Goal: Information Seeking & Learning: Understand process/instructions

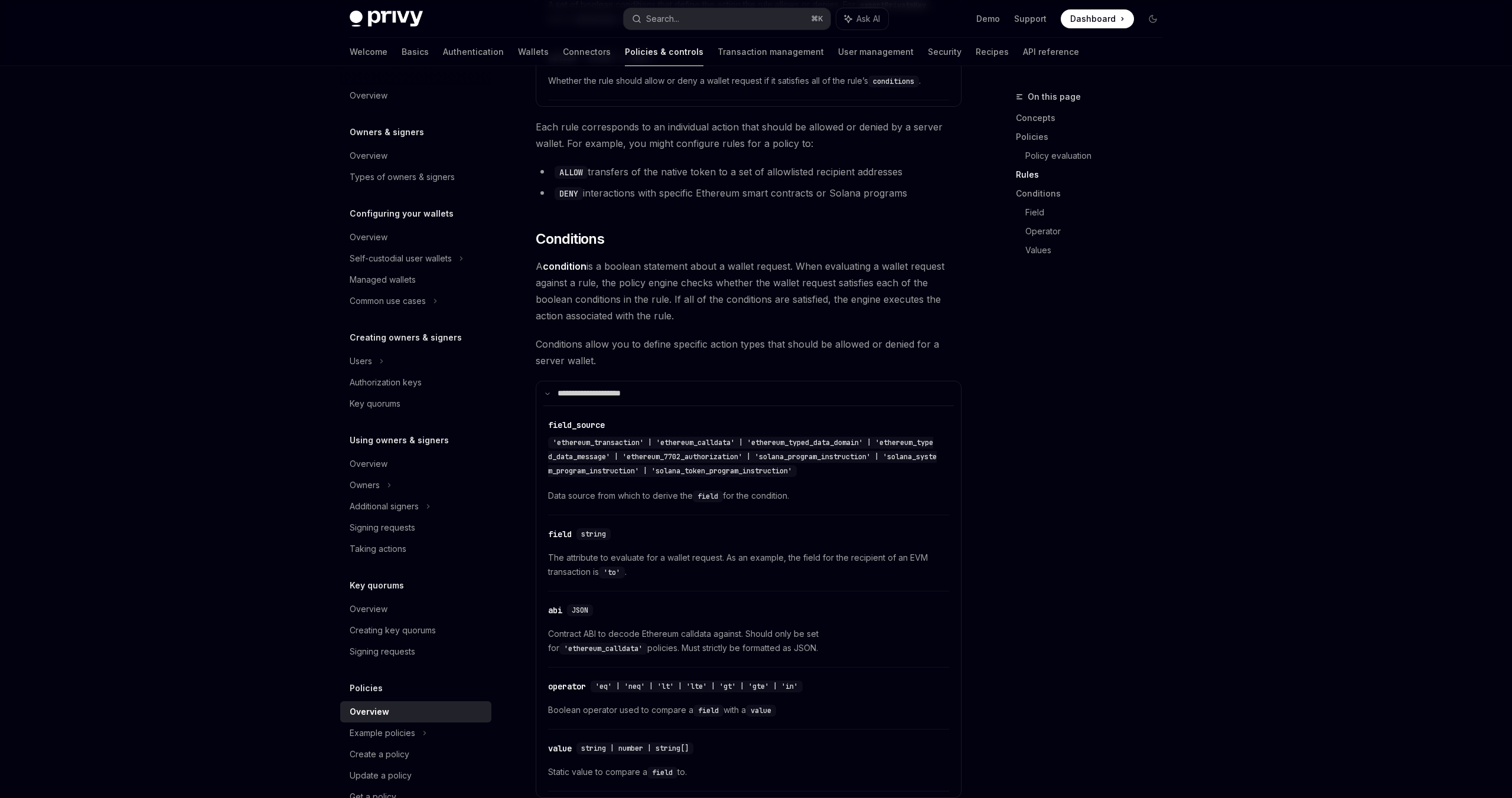
scroll to position [33, 0]
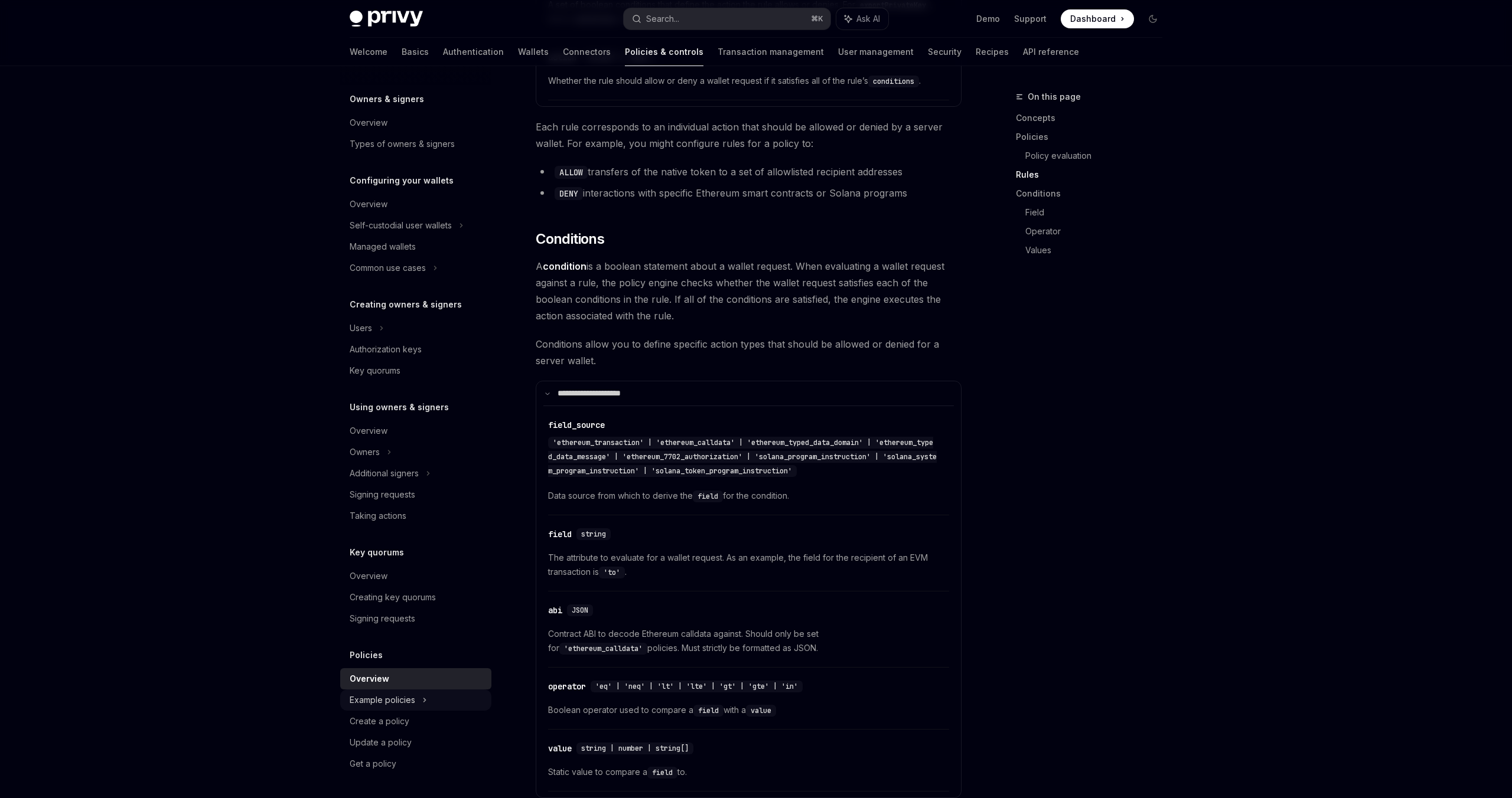
click at [380, 232] on div "Example policies" at bounding box center [401, 226] width 102 height 14
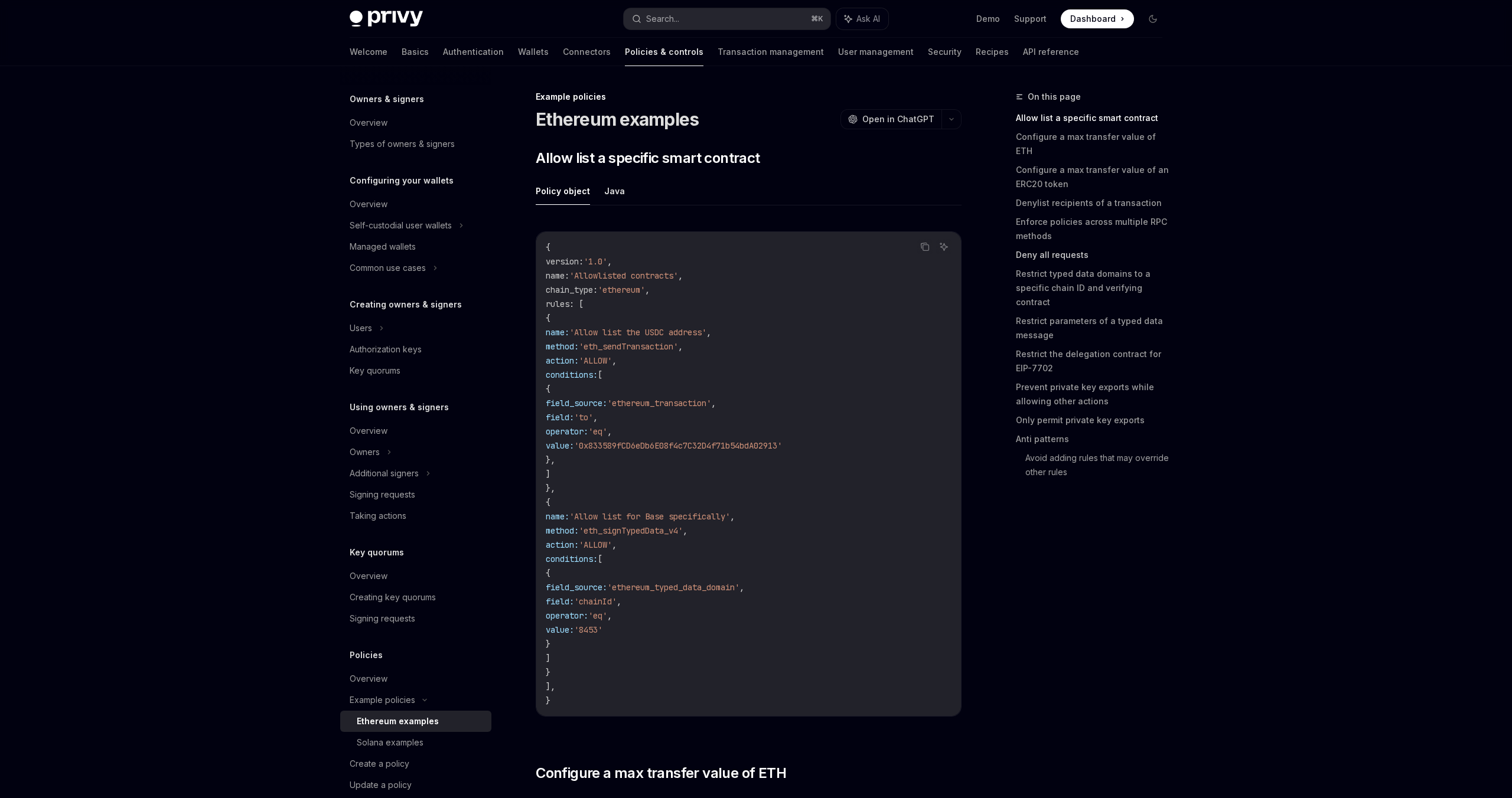
click at [1046, 246] on link "Deny all requests" at bounding box center [1094, 255] width 156 height 19
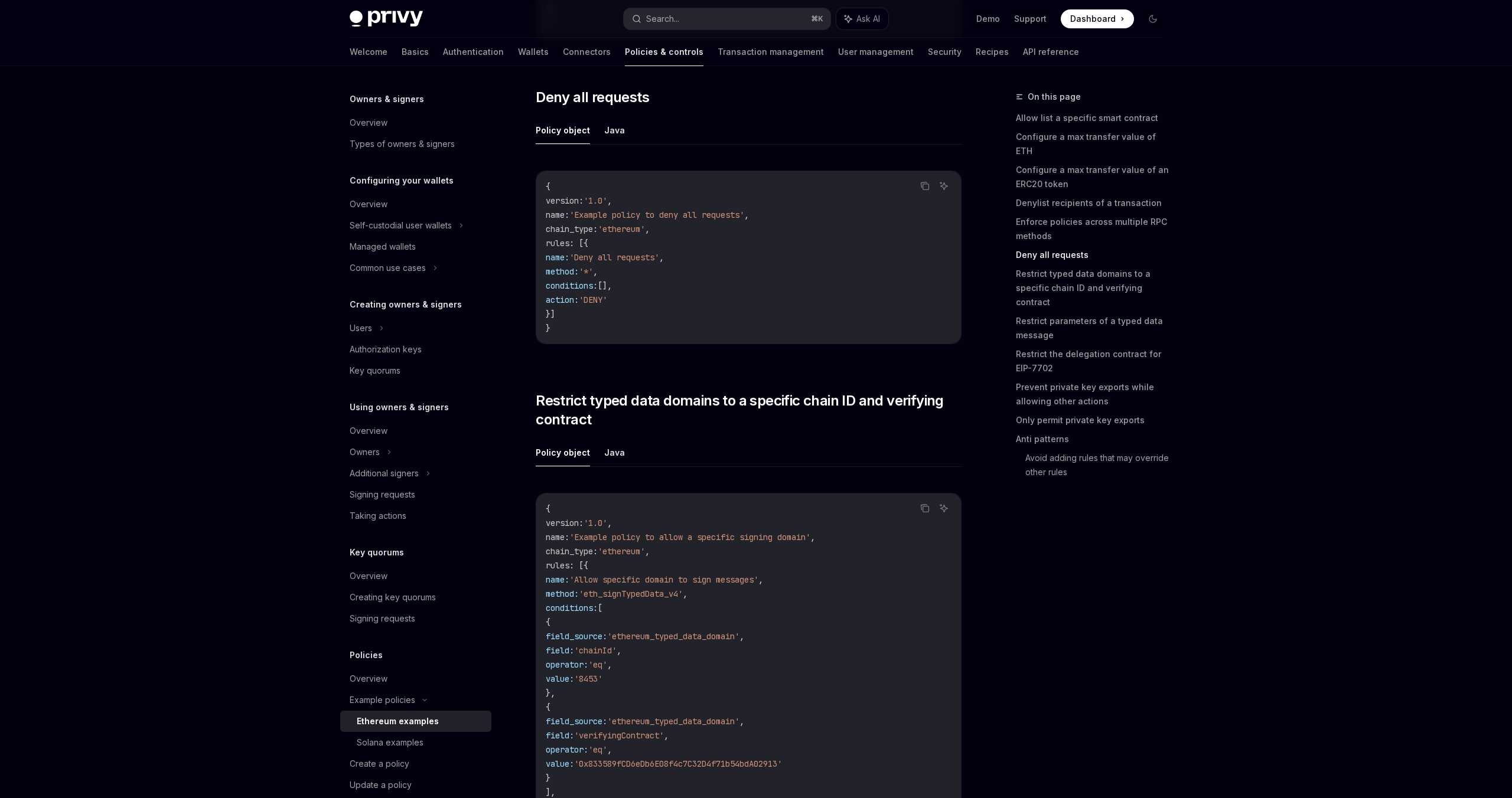
scroll to position [3084, 0]
click at [1056, 214] on link "Enforce policies across multiple RPC methods" at bounding box center [1094, 229] width 156 height 33
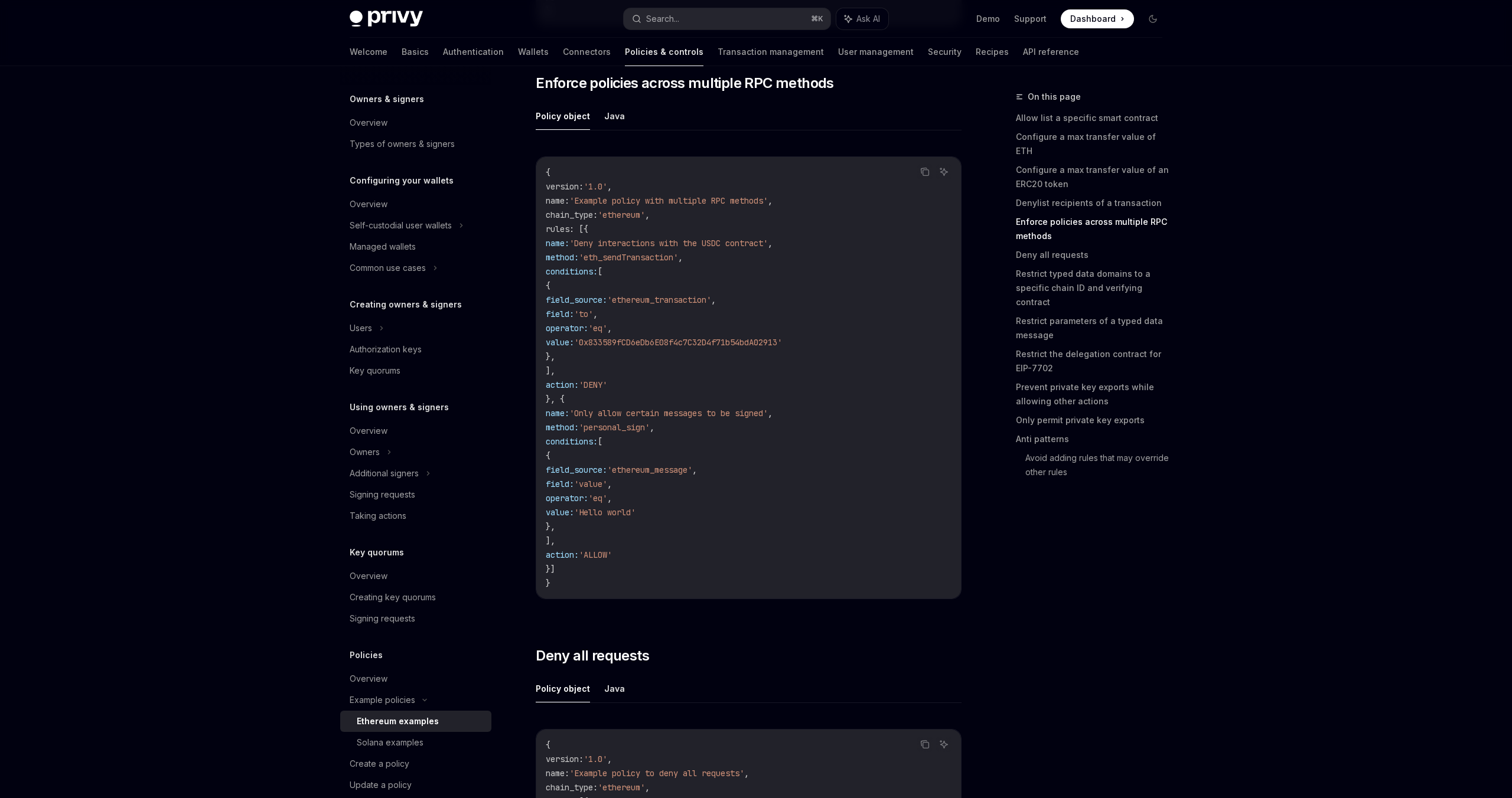
scroll to position [2511, 0]
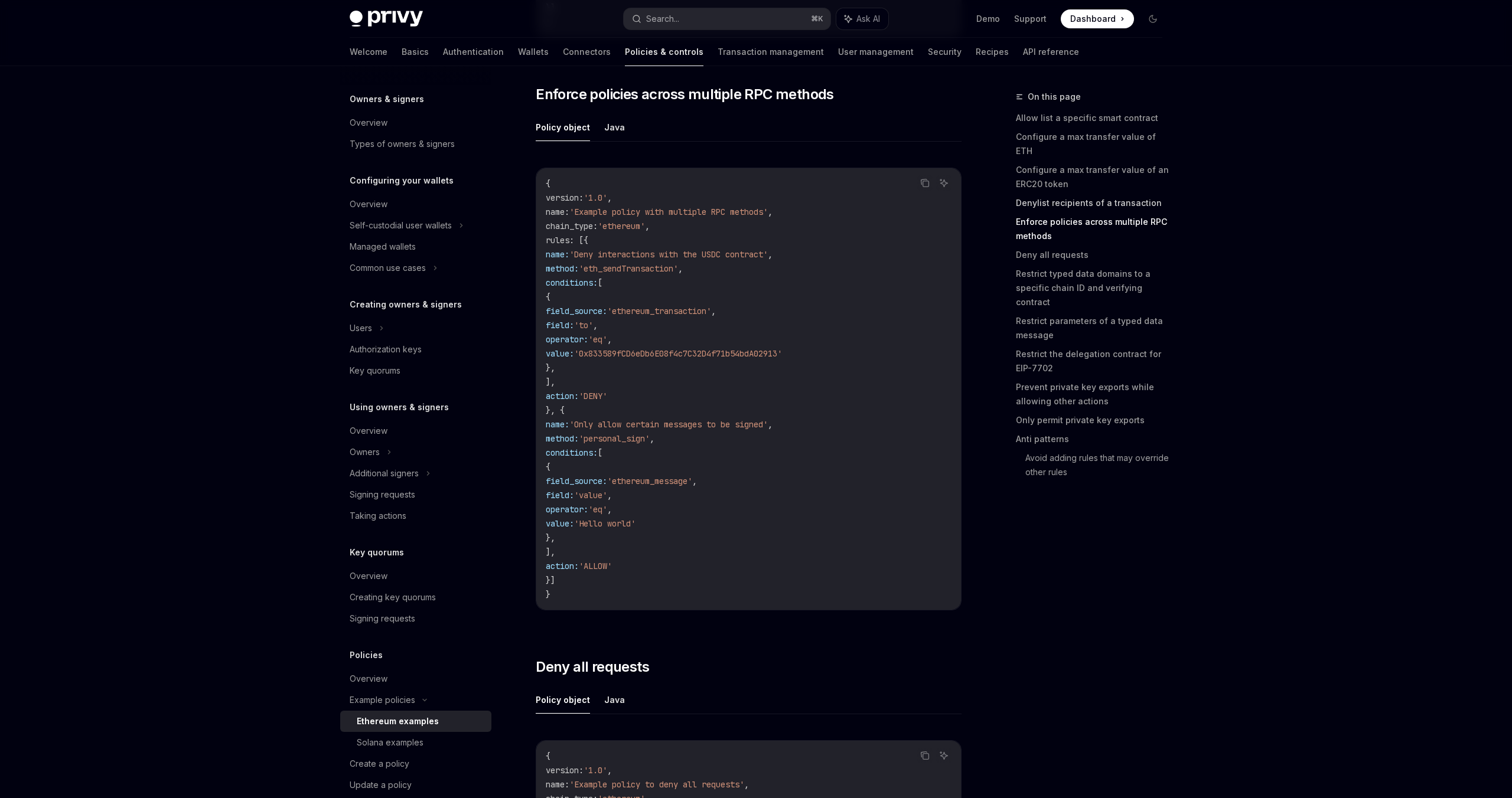
click at [1056, 196] on link "Denylist recipients of a transaction" at bounding box center [1094, 203] width 156 height 19
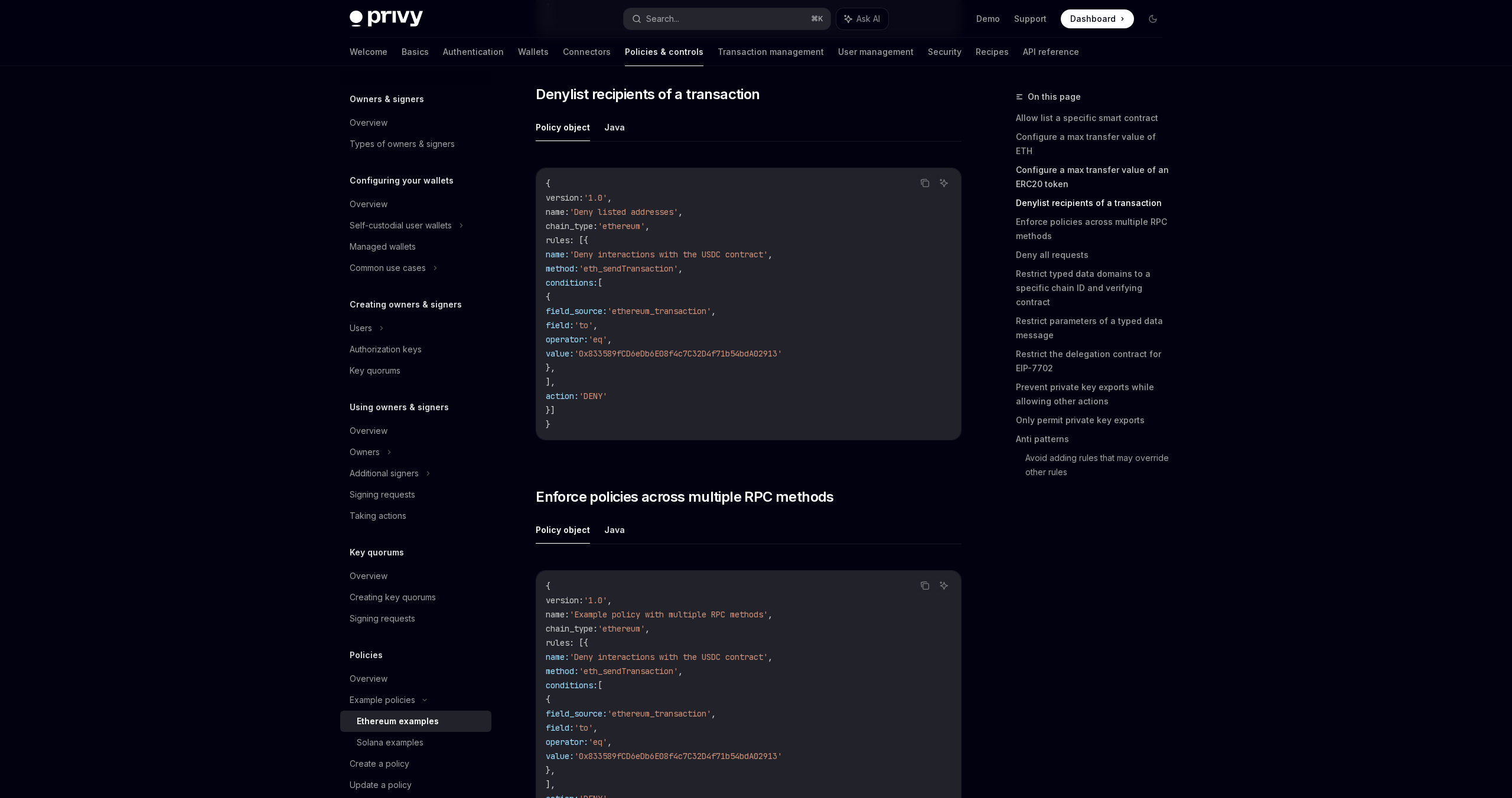
click at [1047, 170] on link "Configure a max transfer value of an ERC20 token" at bounding box center [1094, 177] width 156 height 33
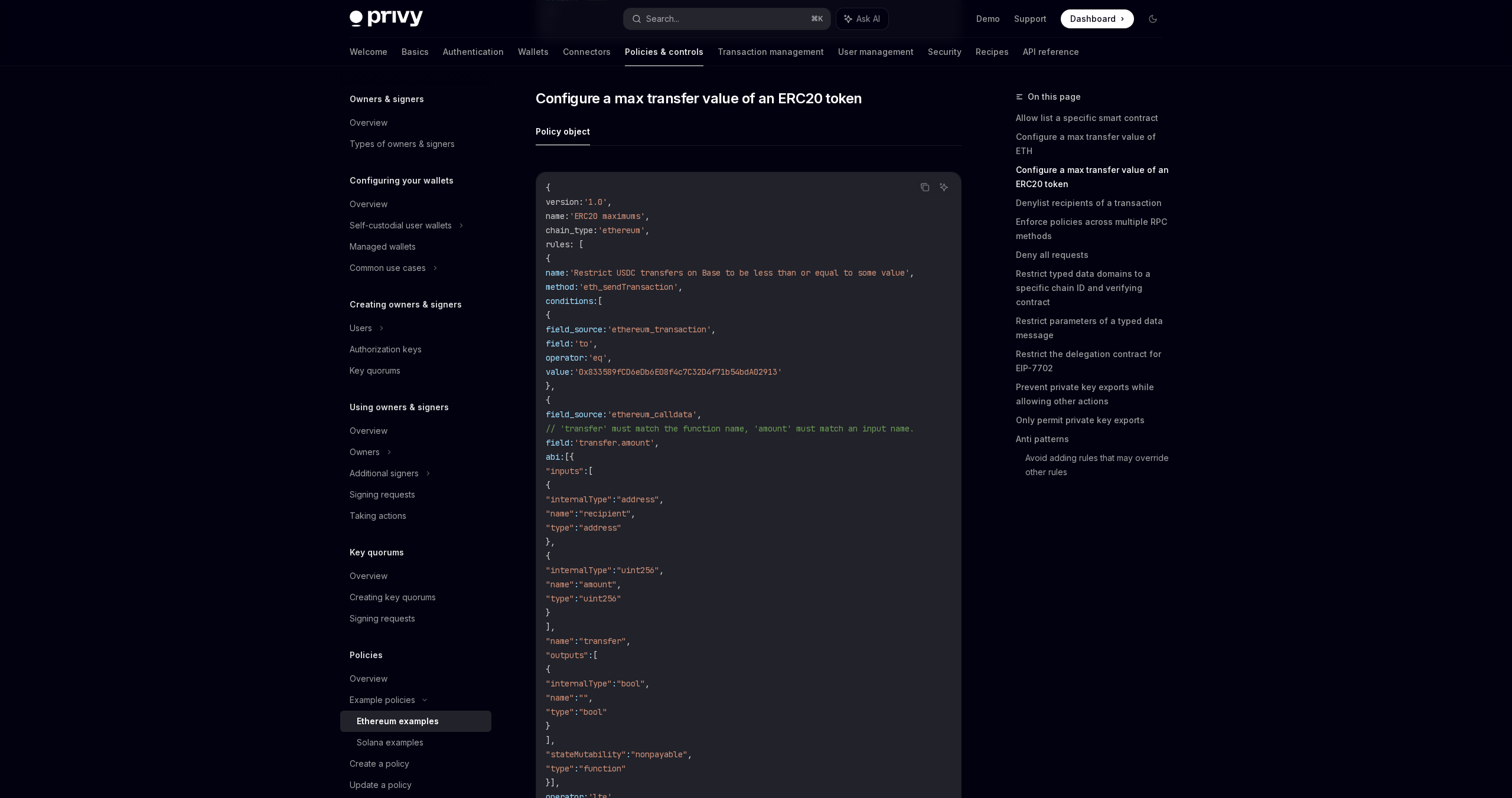
scroll to position [1077, 0]
click at [1063, 378] on link "Prevent private key exports while allowing other actions" at bounding box center [1094, 394] width 156 height 33
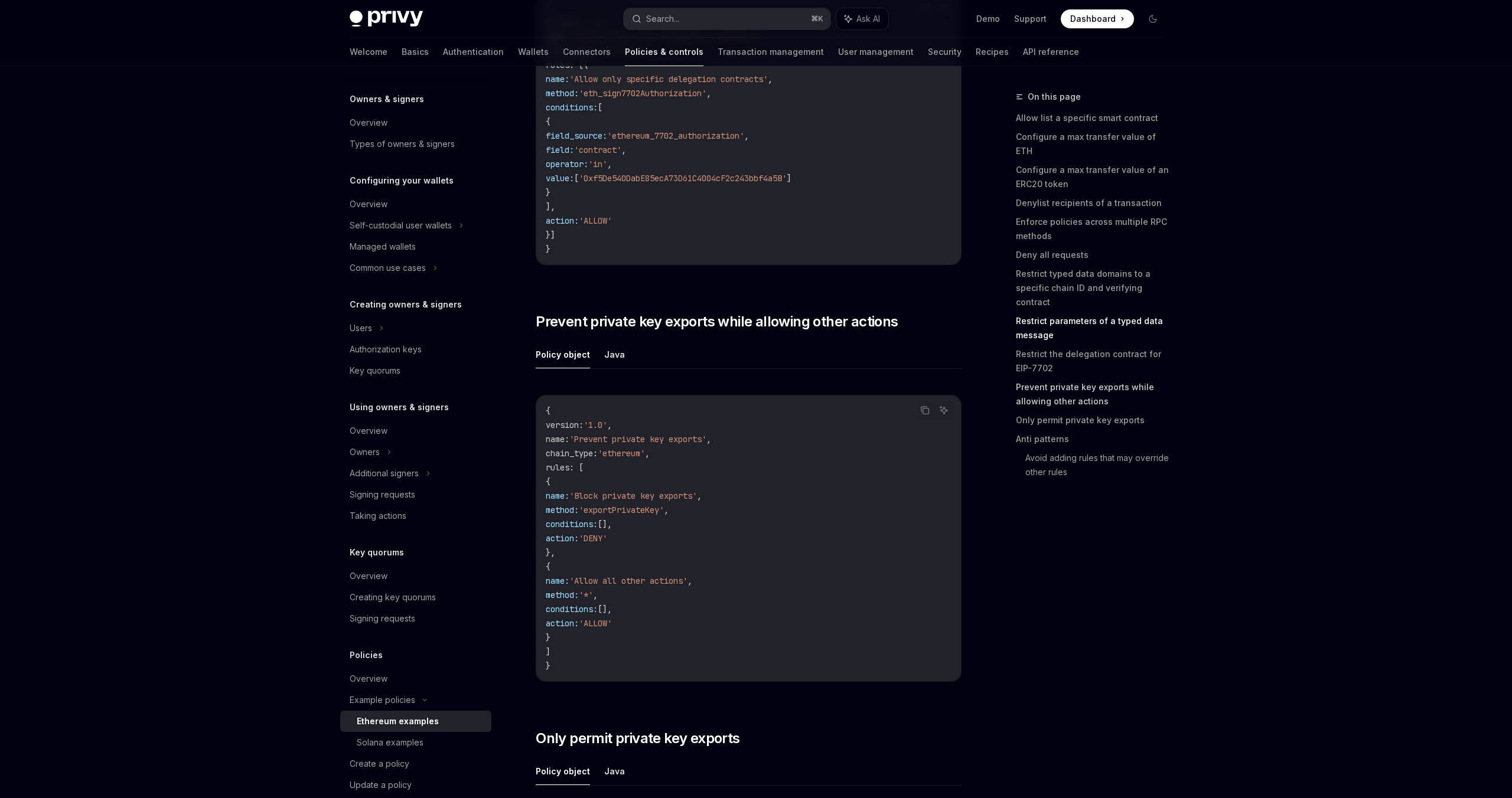
scroll to position [5299, 0]
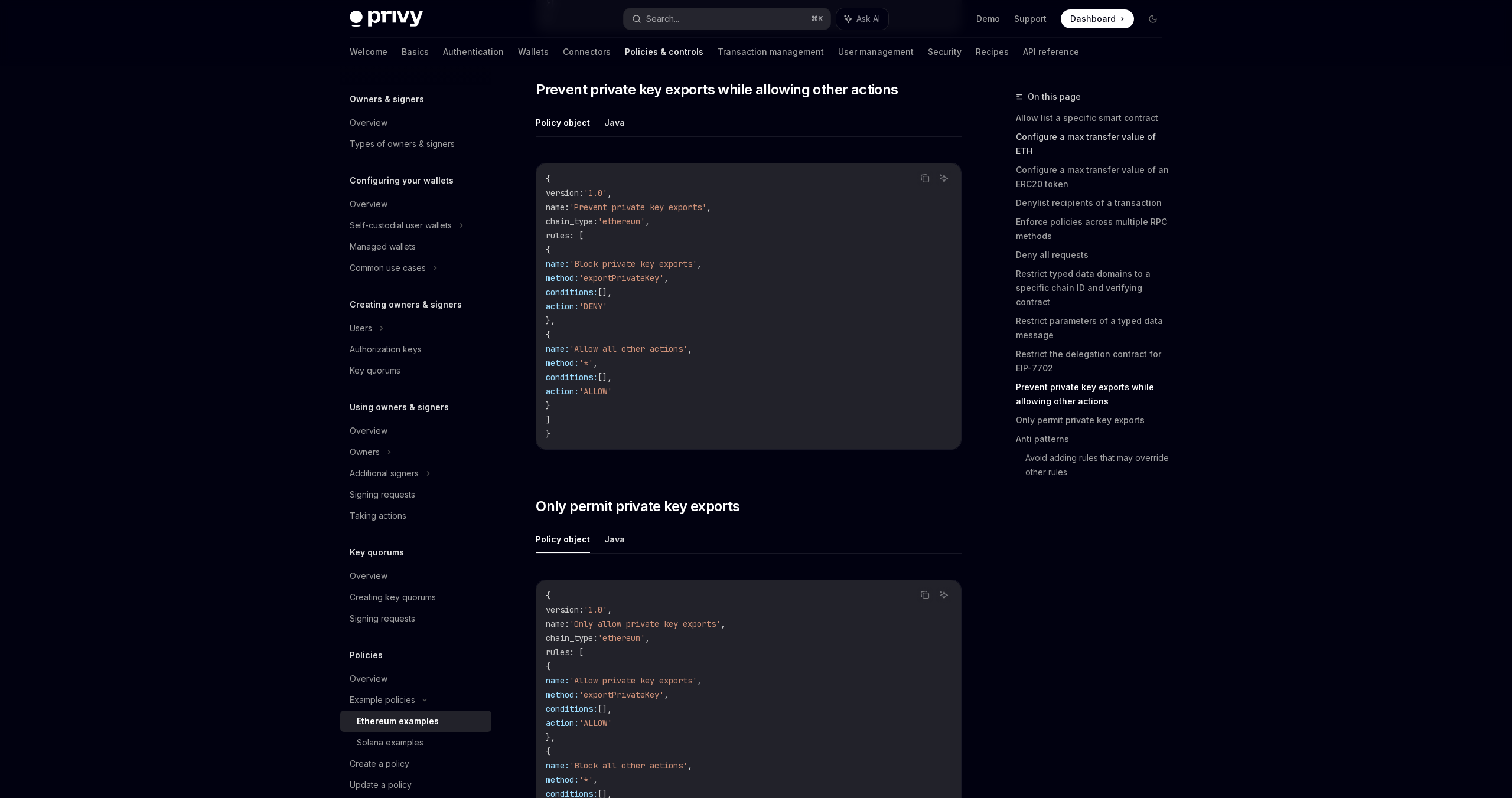
click at [1103, 141] on link "Configure a max transfer value of ETH" at bounding box center [1094, 144] width 156 height 33
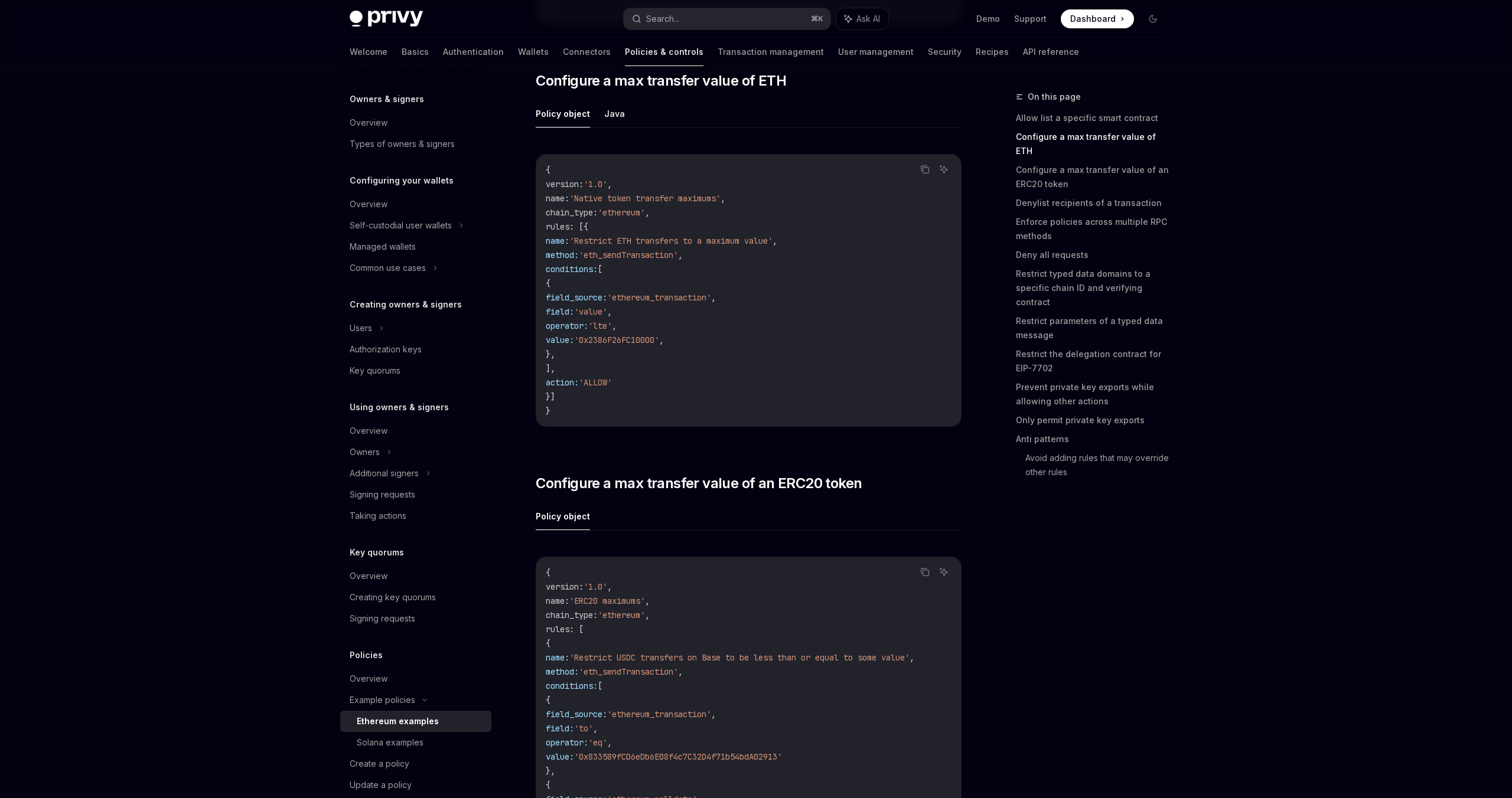
scroll to position [674, 0]
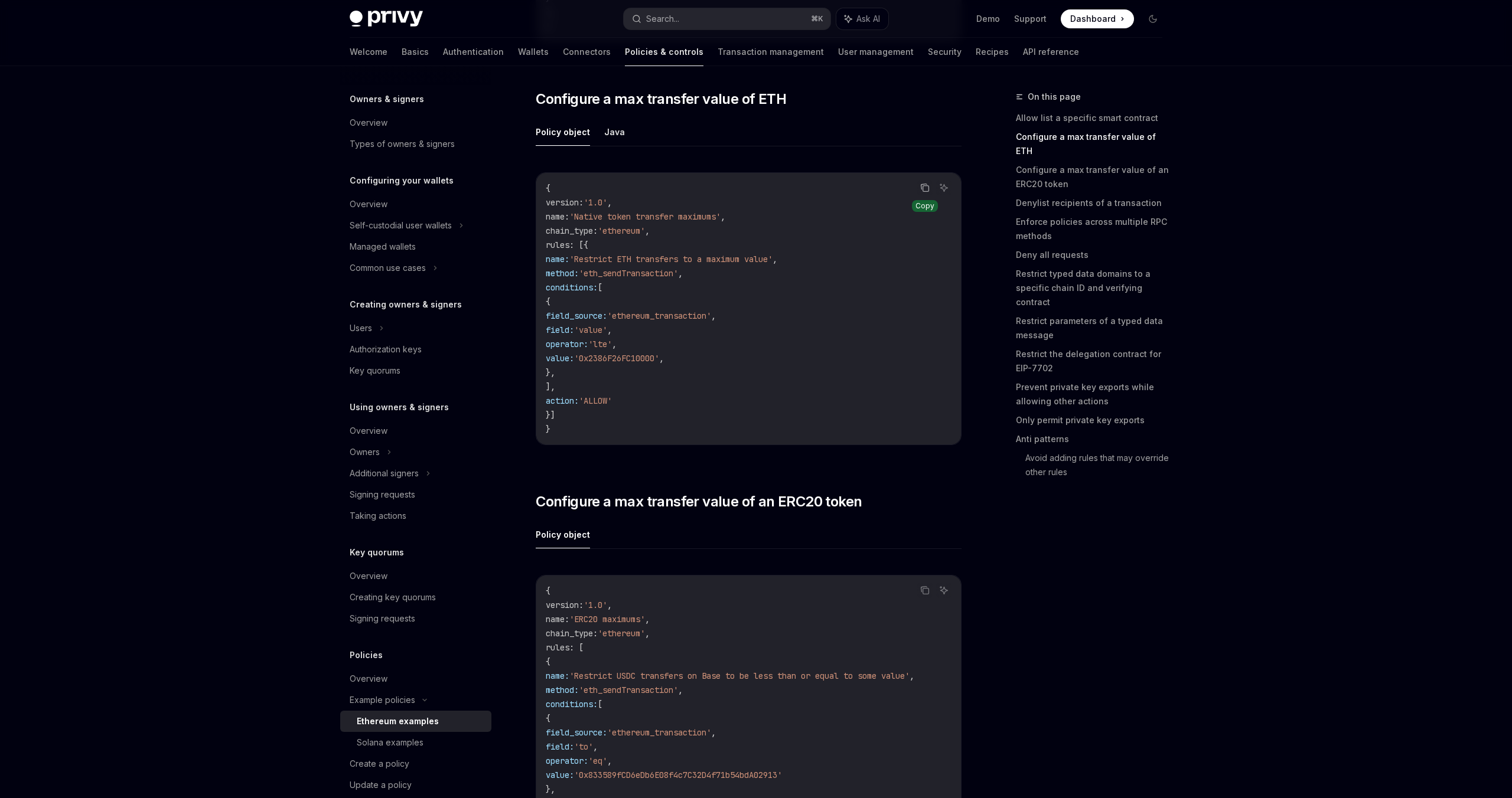
click at [922, 187] on icon "Copy the contents from the code block" at bounding box center [924, 187] width 6 height 5
click at [1086, 161] on link "Configure a max transfer value of an ERC20 token" at bounding box center [1094, 177] width 156 height 33
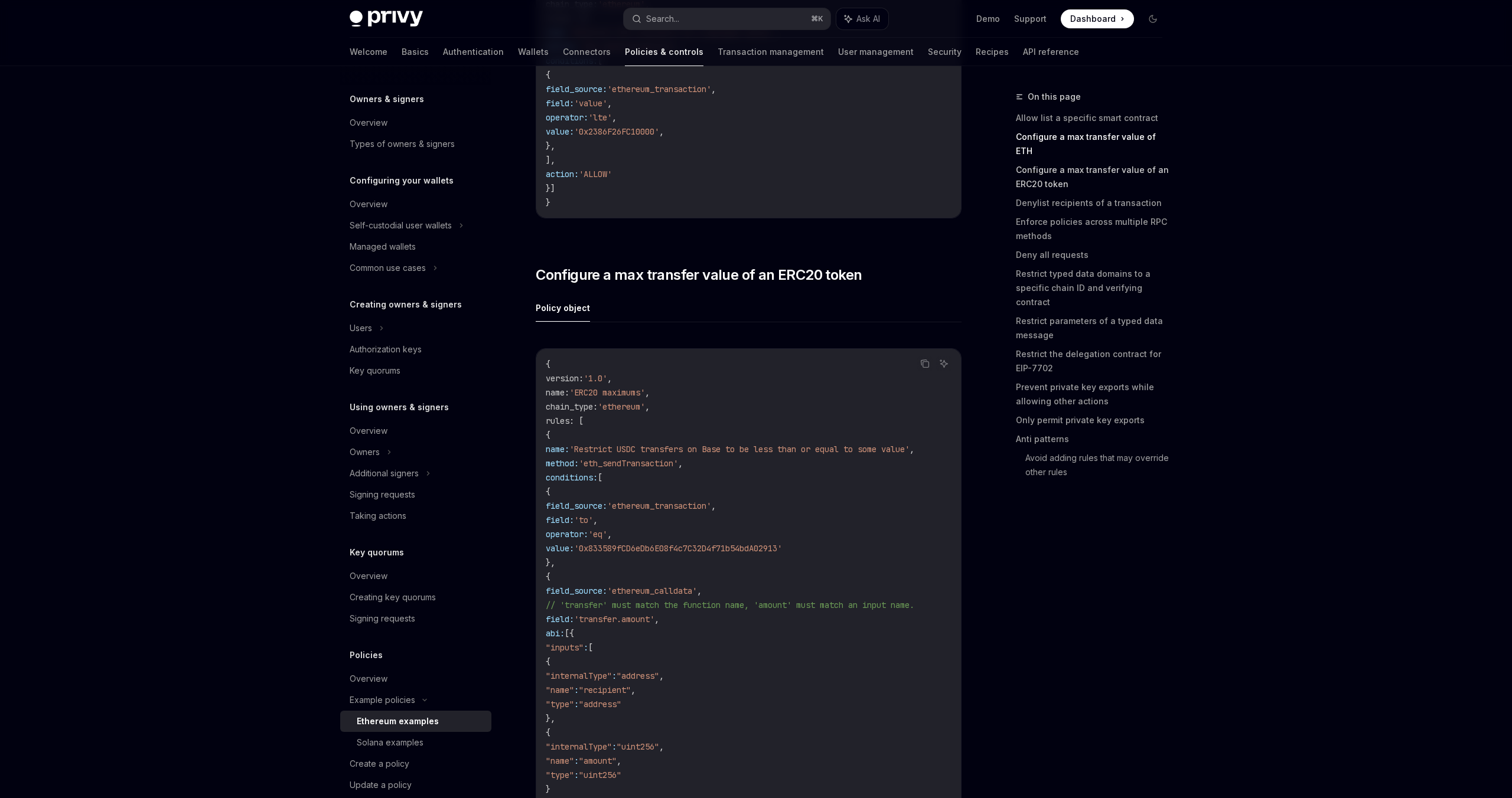
scroll to position [1077, 0]
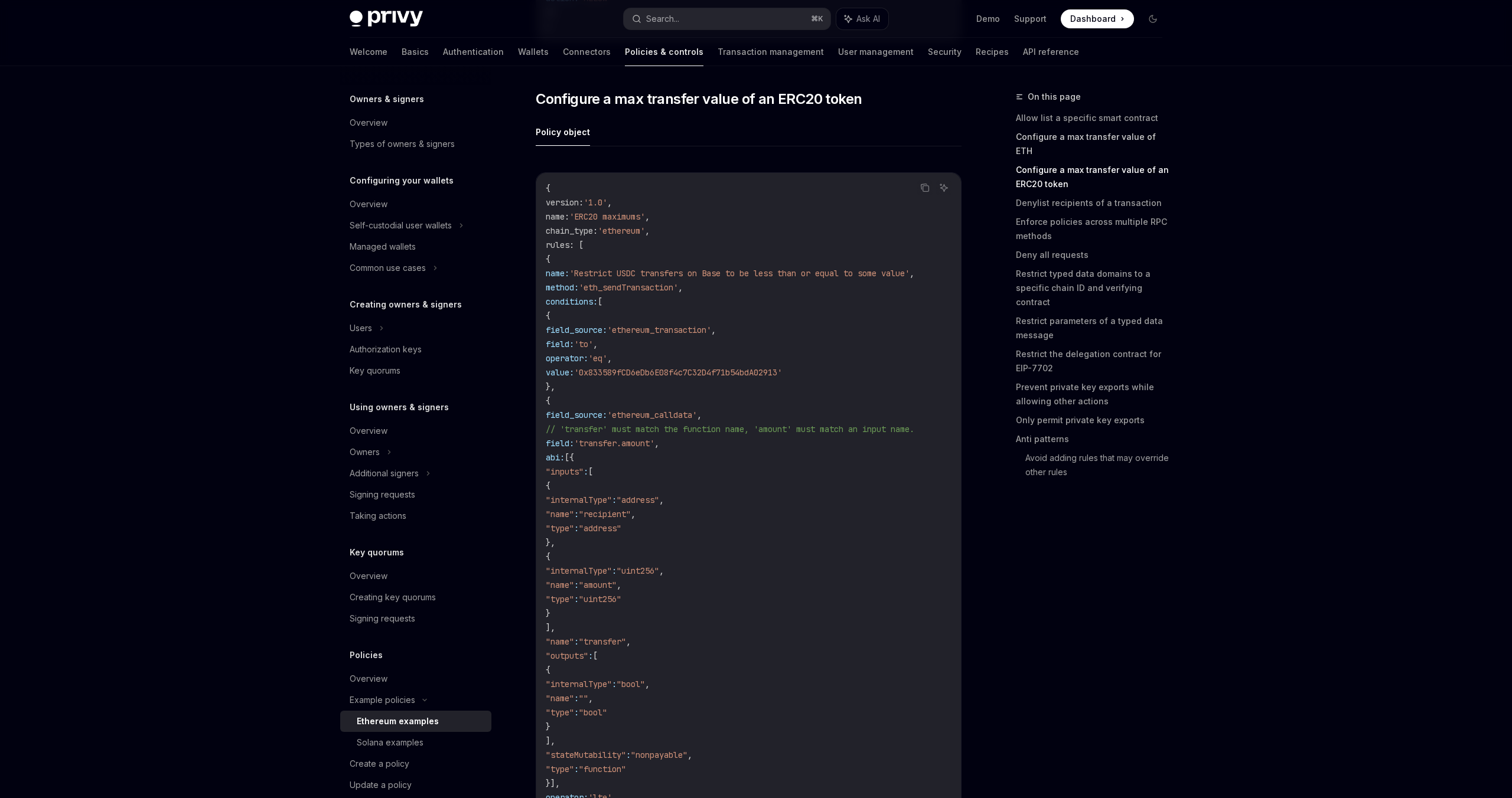
click at [1076, 140] on link "Configure a max transfer value of ETH" at bounding box center [1094, 144] width 156 height 33
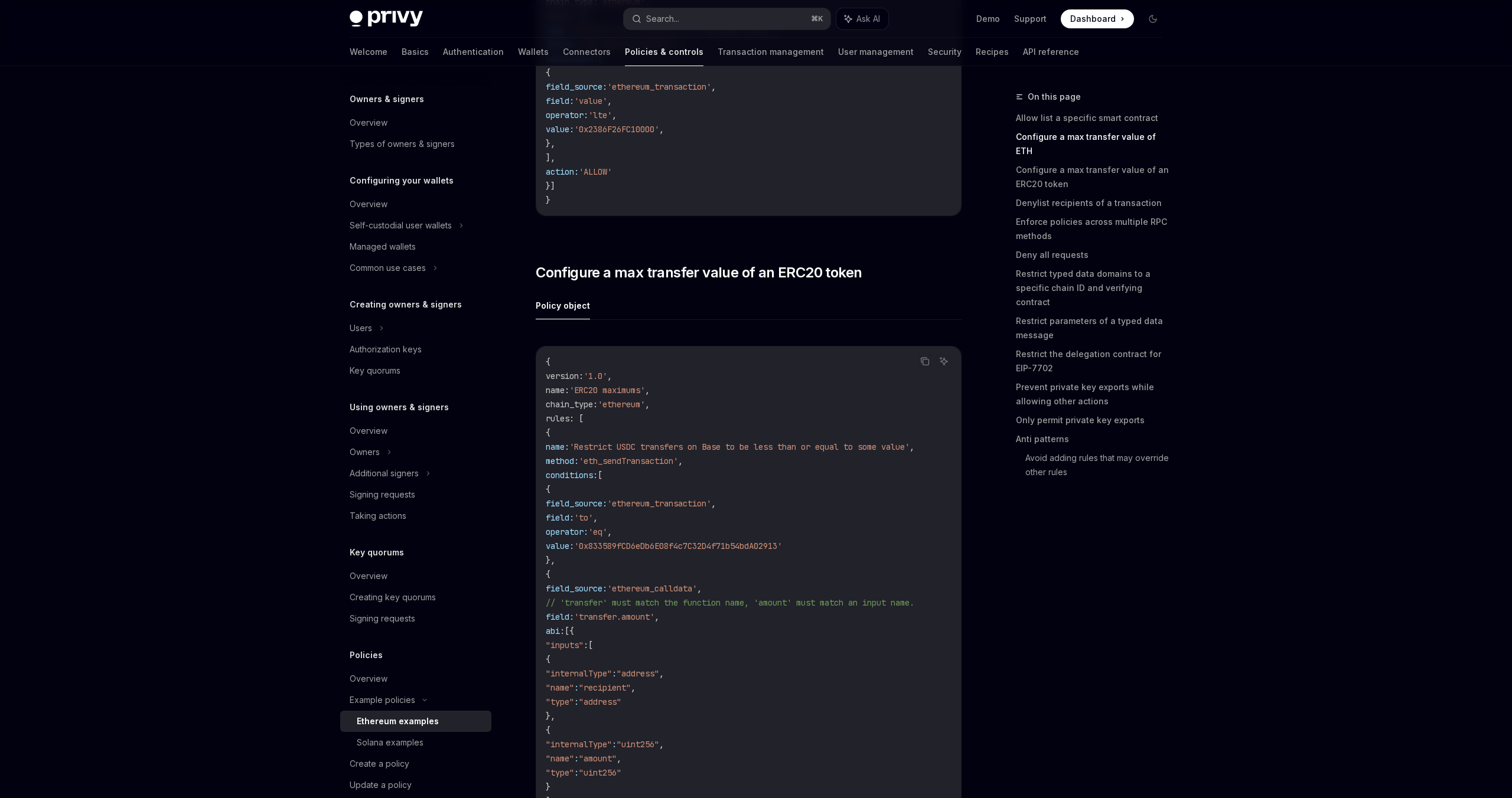
scroll to position [674, 0]
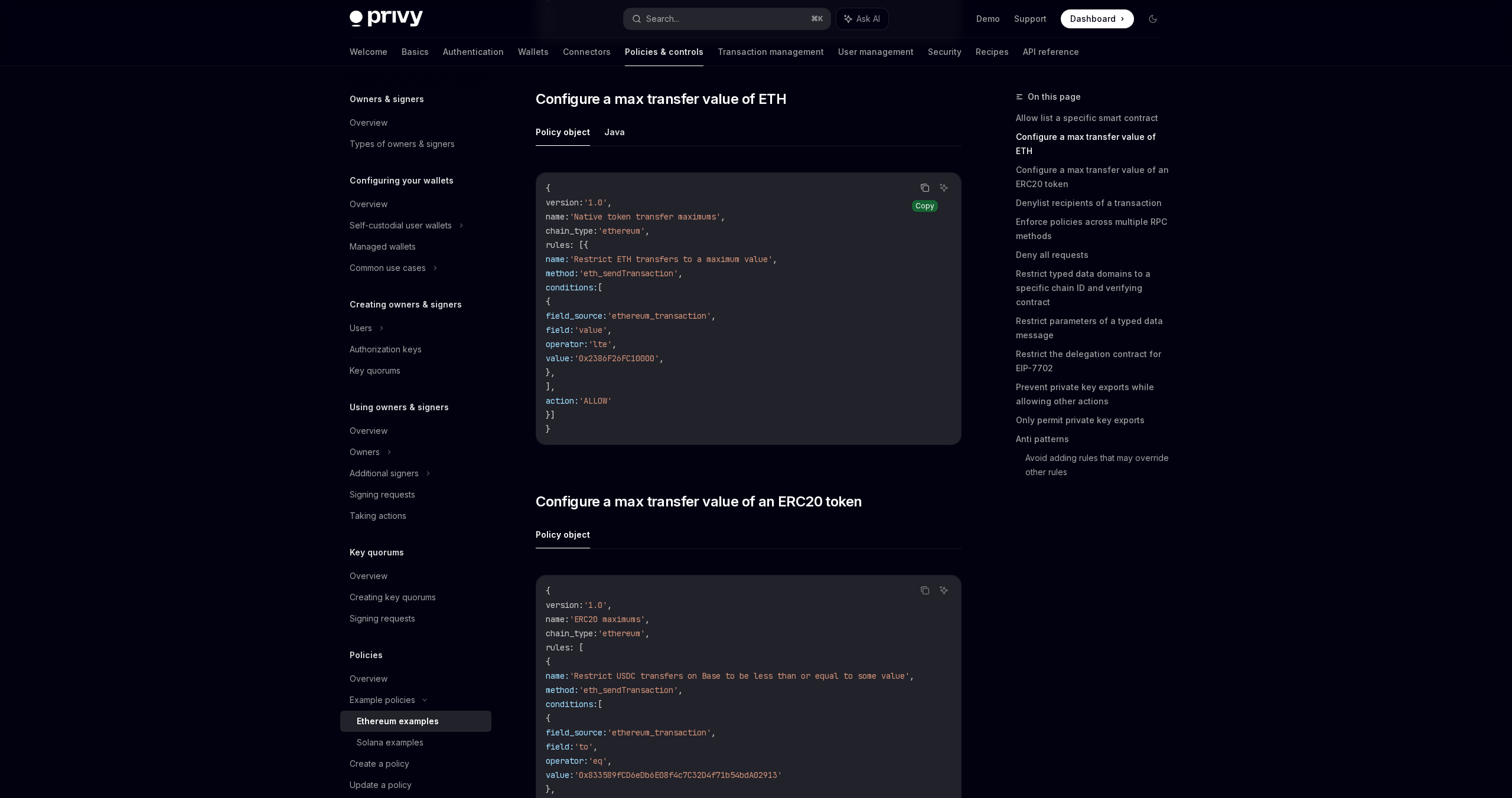
click at [925, 188] on icon "Copy the contents from the code block" at bounding box center [925, 188] width 9 height 9
type textarea "*"
